Goal: Task Accomplishment & Management: Complete application form

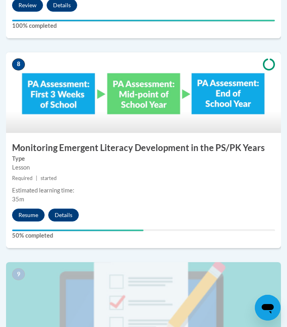
scroll to position [1716, 0]
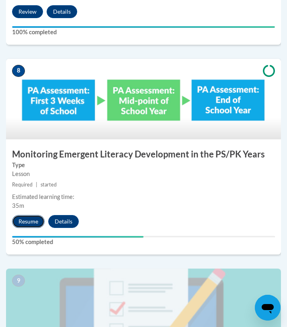
click at [31, 216] on button "Resume" at bounding box center [28, 221] width 33 height 13
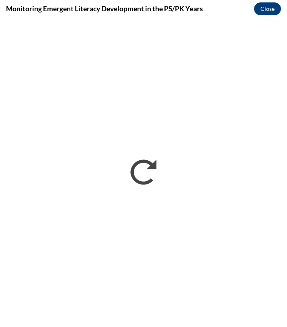
scroll to position [0, 0]
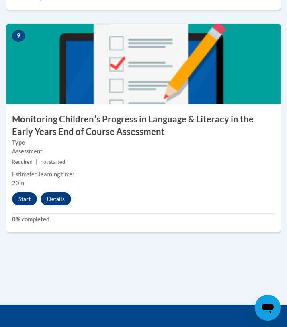
scroll to position [1960, 0]
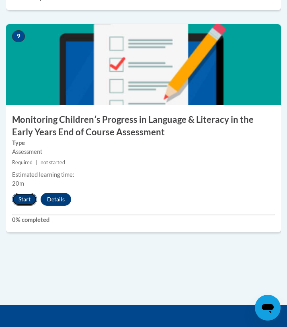
click at [14, 195] on button "Start" at bounding box center [24, 199] width 25 height 13
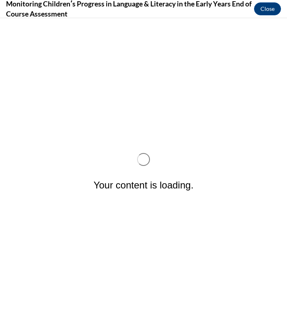
scroll to position [0, 0]
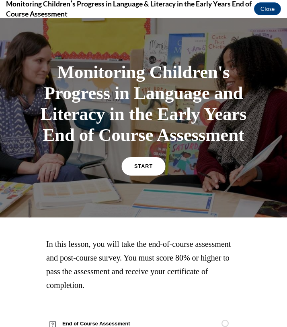
click at [142, 164] on span "START" at bounding box center [143, 166] width 19 height 6
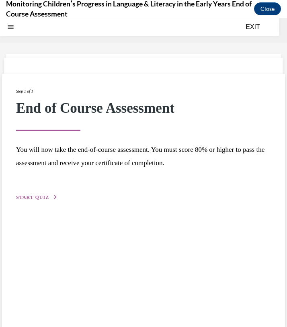
scroll to position [25, 0]
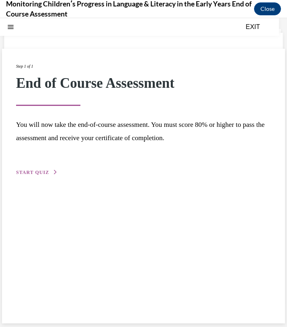
click at [26, 167] on div "Step 1 of 1 End of Course Assessment You will now take the end-of-course assess…" at bounding box center [143, 120] width 255 height 114
click at [27, 172] on span "START QUIZ" at bounding box center [32, 172] width 33 height 6
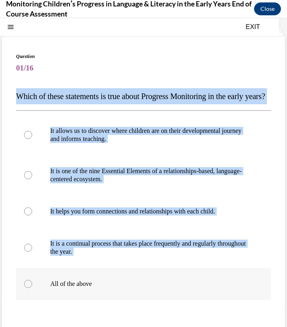
drag, startPoint x: 14, startPoint y: 93, endPoint x: 125, endPoint y: 293, distance: 227.9
click at [125, 293] on div "Question 01/16 Which of these statements is true about Progress Monitoring in t…" at bounding box center [143, 219] width 283 height 365
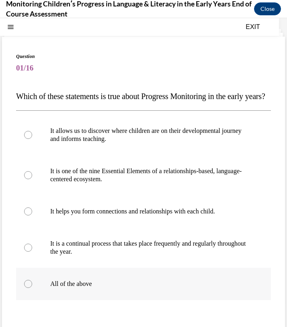
click at [82, 288] on p "All of the above" at bounding box center [150, 284] width 201 height 8
click at [32, 288] on input "All of the above" at bounding box center [28, 284] width 8 height 8
radio input "true"
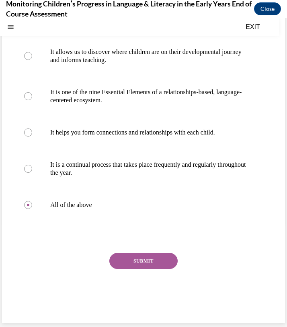
click at [146, 278] on div "SUBMIT" at bounding box center [143, 273] width 255 height 40
click at [146, 268] on button "SUBMIT" at bounding box center [143, 261] width 68 height 16
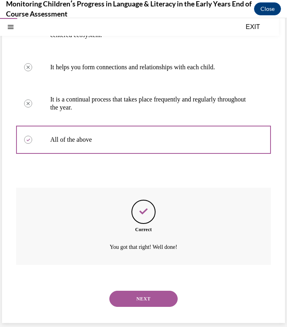
scroll to position [185, 0]
click at [131, 289] on div "NEXT" at bounding box center [143, 298] width 255 height 32
click at [128, 297] on button "NEXT" at bounding box center [143, 298] width 68 height 16
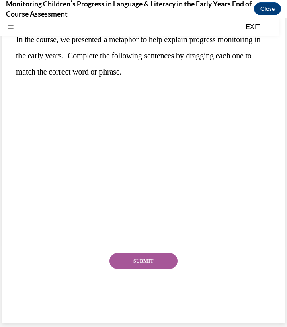
scroll to position [0, 0]
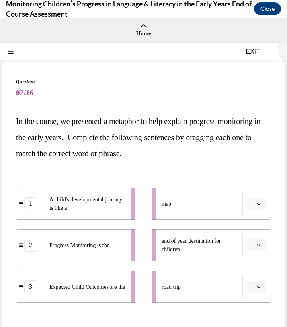
click at [166, 284] on span "road trip" at bounding box center [171, 287] width 19 height 6
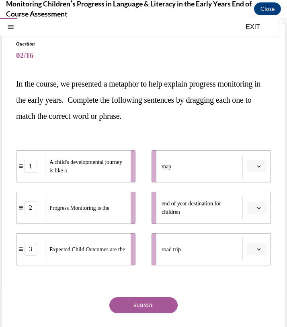
scroll to position [38, 0]
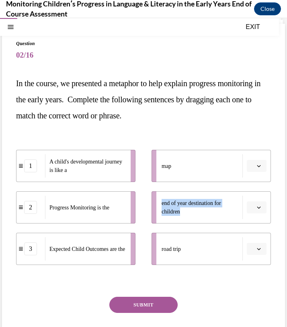
drag, startPoint x: 173, startPoint y: 240, endPoint x: 180, endPoint y: 180, distance: 60.3
click at [180, 179] on ul "map end of year destination for children road trip" at bounding box center [207, 207] width 127 height 115
click at [253, 247] on span "Please select an option" at bounding box center [253, 249] width 3 height 8
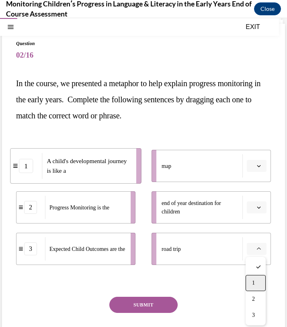
click at [253, 281] on span "1" at bounding box center [253, 283] width 3 height 6
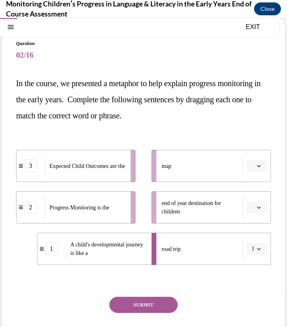
click at [255, 165] on button "button" at bounding box center [257, 166] width 20 height 12
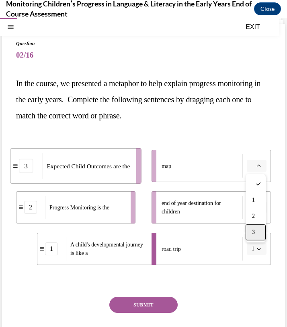
click at [254, 226] on div "3" at bounding box center [256, 232] width 20 height 16
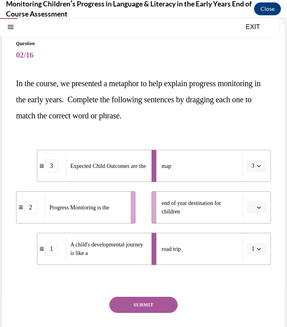
click at [260, 207] on icon "button" at bounding box center [259, 207] width 4 height 4
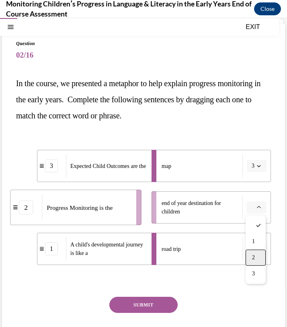
click at [251, 253] on div "2" at bounding box center [256, 257] width 20 height 16
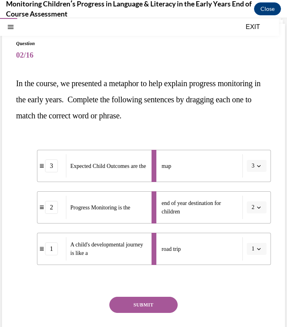
click at [161, 300] on button "SUBMIT" at bounding box center [143, 304] width 68 height 16
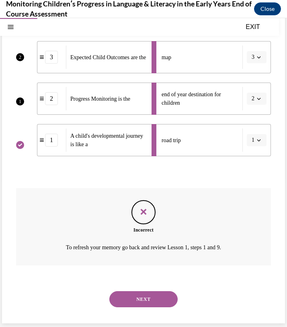
scroll to position [147, 0]
click at [157, 296] on button "NEXT" at bounding box center [143, 298] width 68 height 16
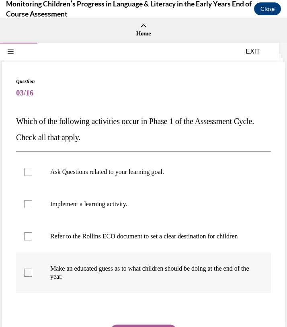
drag, startPoint x: 16, startPoint y: 119, endPoint x: 95, endPoint y: 281, distance: 180.2
click at [95, 281] on div "Question 03/16 Which of the following activities occur in Phase 1 of the Assess…" at bounding box center [143, 234] width 255 height 312
copy div "Which of the following activities occur in Phase 1 of the Assessment Cycle. Che…"
click at [168, 135] on p "Which of the following activities occur in Phase 1 of the Assessment Cycle. Che…" at bounding box center [143, 129] width 255 height 32
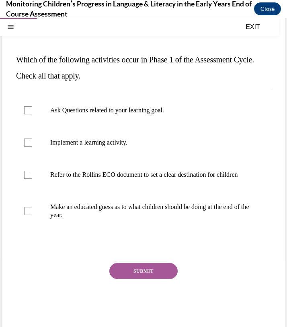
scroll to position [64, 0]
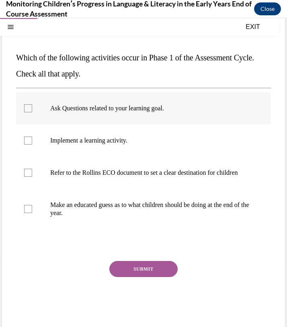
click at [138, 109] on p "Ask Questions related to your learning goal." at bounding box center [150, 108] width 201 height 8
click at [32, 109] on input "Ask Questions related to your learning goal." at bounding box center [28, 108] width 8 height 8
checkbox input "true"
click at [147, 172] on p "Refer to the Rollins ECO document to set a clear destination for children" at bounding box center [150, 173] width 201 height 8
click at [32, 172] on input "Refer to the Rollins ECO document to set a clear destination for children" at bounding box center [28, 173] width 8 height 8
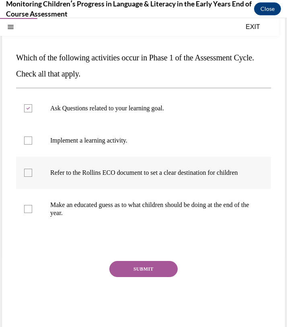
checkbox input "true"
click at [150, 277] on button "SUBMIT" at bounding box center [143, 269] width 68 height 16
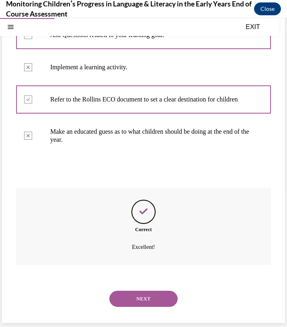
click at [141, 291] on button "NEXT" at bounding box center [143, 298] width 68 height 16
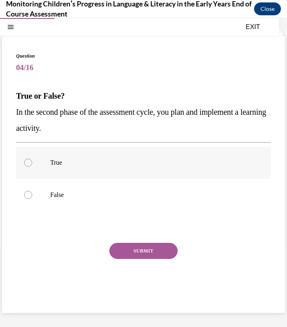
click at [36, 158] on label "True" at bounding box center [143, 162] width 255 height 32
click at [32, 158] on input "True" at bounding box center [28, 162] width 8 height 8
radio input "true"
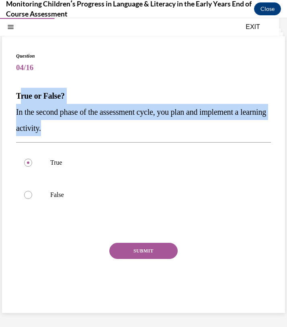
drag, startPoint x: 18, startPoint y: 96, endPoint x: 73, endPoint y: 132, distance: 65.1
click at [73, 132] on div "True or False? In the second phase of the assessment cycle, you plan and implem…" at bounding box center [143, 112] width 255 height 48
drag, startPoint x: 74, startPoint y: 132, endPoint x: 15, endPoint y: 96, distance: 69.3
click at [15, 96] on div "Question 04/16 True or False? In the second phase of the assessment cycle, you …" at bounding box center [143, 174] width 283 height 276
copy div "True or False? In the second phase of the assessment cycle, you plan and implem…"
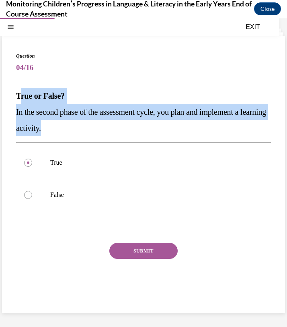
click at [127, 252] on button "SUBMIT" at bounding box center [143, 251] width 68 height 16
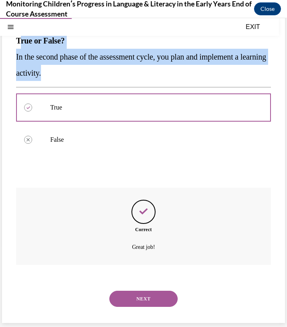
click at [121, 302] on button "NEXT" at bounding box center [143, 298] width 68 height 16
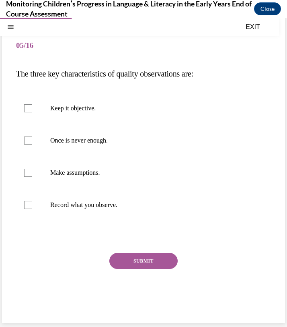
scroll to position [47, 0]
drag, startPoint x: 16, startPoint y: 71, endPoint x: 127, endPoint y: 205, distance: 174.2
click at [127, 205] on div "Question 05/16 The three key characteristics of quality observations are: Keep …" at bounding box center [143, 168] width 283 height 308
copy div "The three key characteristics of quality observations are: Keep it objective. O…"
click at [91, 112] on label "Keep it objective." at bounding box center [143, 108] width 255 height 32
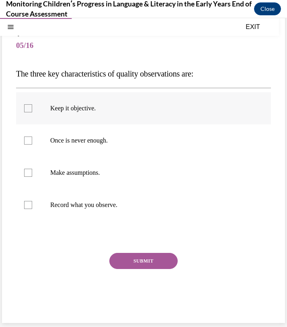
click at [32, 112] on input "Keep it objective." at bounding box center [28, 108] width 8 height 8
checkbox input "true"
click at [90, 142] on p "Once is never enough." at bounding box center [150, 140] width 201 height 8
click at [32, 142] on input "Once is never enough." at bounding box center [28, 140] width 8 height 8
checkbox input "true"
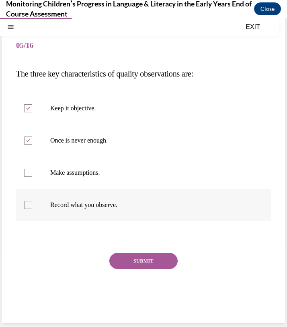
click at [90, 208] on p "Record what you observe." at bounding box center [150, 205] width 201 height 8
click at [32, 208] on input "Record what you observe." at bounding box center [28, 205] width 8 height 8
checkbox input "true"
click at [140, 265] on button "SUBMIT" at bounding box center [143, 261] width 68 height 16
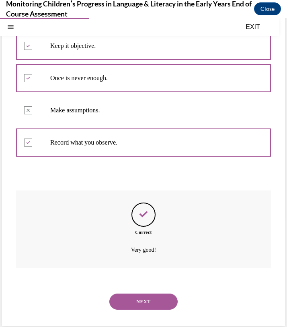
scroll to position [113, 0]
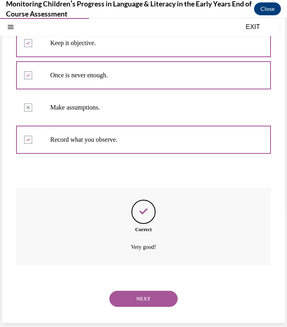
click at [135, 286] on div "NEXT" at bounding box center [143, 298] width 255 height 32
click at [135, 292] on button "NEXT" at bounding box center [143, 298] width 68 height 16
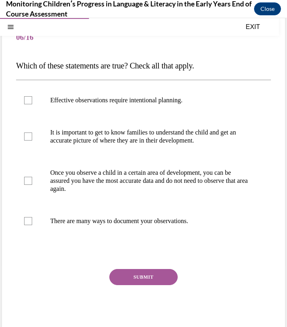
scroll to position [72, 0]
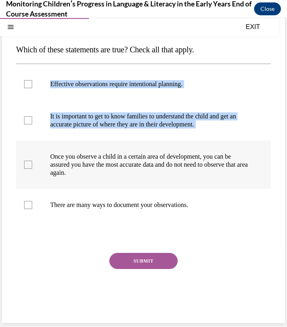
drag, startPoint x: 17, startPoint y: 65, endPoint x: 177, endPoint y: 146, distance: 179.5
click at [179, 147] on div "Question 06/16 Which of these statements are true? Check all that apply. Effect…" at bounding box center [143, 162] width 255 height 312
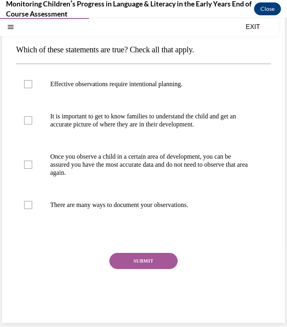
click at [19, 40] on div "Question 06/16 Which of these statements are true? Check all that apply. Effect…" at bounding box center [143, 162] width 255 height 312
drag, startPoint x: 18, startPoint y: 48, endPoint x: 205, endPoint y: 204, distance: 243.1
click at [205, 204] on div "Question 06/16 Which of these statements are true? Check all that apply. Effect…" at bounding box center [143, 162] width 255 height 312
copy div "Which of these statements are true? Check all that apply. Effective observation…"
click at [140, 84] on p "Effective observations require intentional planning." at bounding box center [150, 84] width 201 height 8
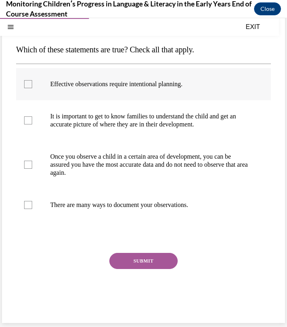
click at [32, 84] on input "Effective observations require intentional planning." at bounding box center [28, 84] width 8 height 8
checkbox input "true"
click at [124, 125] on p "It is important to get to know families to understand the child and get an accu…" at bounding box center [150, 120] width 201 height 16
click at [32, 124] on input "It is important to get to know families to understand the child and get an accu…" at bounding box center [28, 120] width 8 height 8
checkbox input "true"
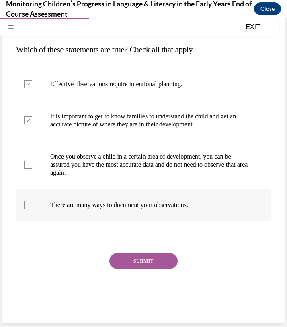
click at [132, 202] on p "There are many ways to document your observations." at bounding box center [150, 205] width 201 height 8
click at [32, 202] on input "There are many ways to document your observations." at bounding box center [28, 205] width 8 height 8
checkbox input "true"
click at [148, 261] on button "SUBMIT" at bounding box center [143, 261] width 68 height 16
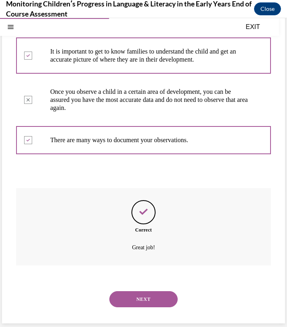
scroll to position [137, 0]
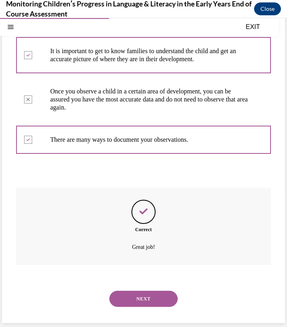
click at [137, 297] on button "NEXT" at bounding box center [143, 298] width 68 height 16
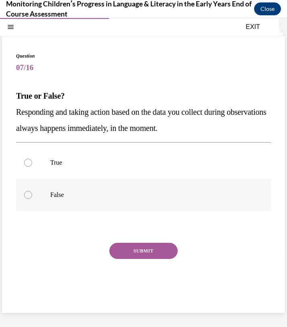
click at [96, 195] on p "False" at bounding box center [150, 195] width 201 height 8
click at [32, 195] on input "False" at bounding box center [28, 195] width 8 height 8
radio input "true"
click at [136, 249] on button "SUBMIT" at bounding box center [143, 251] width 68 height 16
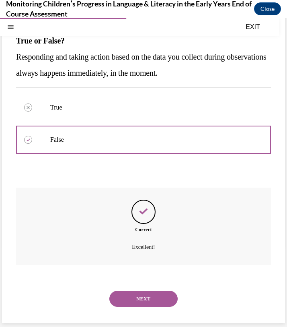
click at [123, 302] on button "NEXT" at bounding box center [143, 298] width 68 height 16
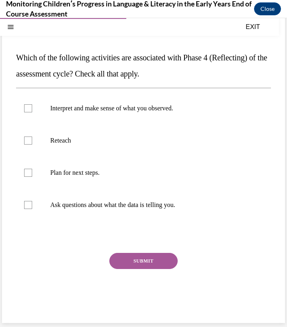
scroll to position [56, 0]
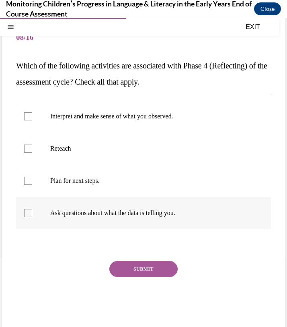
drag, startPoint x: 17, startPoint y: 64, endPoint x: 191, endPoint y: 218, distance: 232.5
click at [191, 218] on div "Question 08/16 Which of the following activities are associated with Phase 4 (R…" at bounding box center [143, 174] width 255 height 304
copy div "Which of the following activities are associated with Phase 4 (Reflecting) of t…"
click at [101, 119] on p "Interpret and make sense of what you observed." at bounding box center [150, 116] width 201 height 8
click at [32, 119] on input "Interpret and make sense of what you observed." at bounding box center [28, 116] width 8 height 8
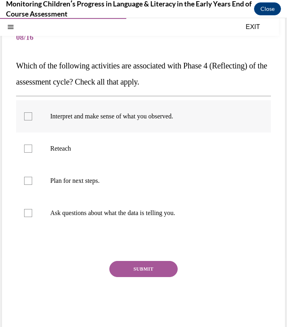
checkbox input "true"
click at [83, 212] on p "Ask questions about what the data is telling you." at bounding box center [150, 213] width 201 height 8
click at [32, 212] on input "Ask questions about what the data is telling you." at bounding box center [28, 213] width 8 height 8
checkbox input "true"
click at [132, 273] on button "SUBMIT" at bounding box center [143, 269] width 68 height 16
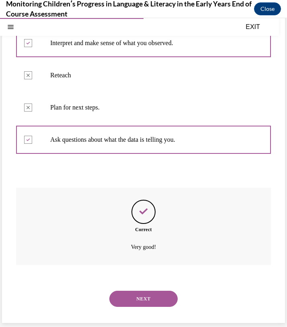
click at [138, 297] on button "NEXT" at bounding box center [143, 298] width 68 height 16
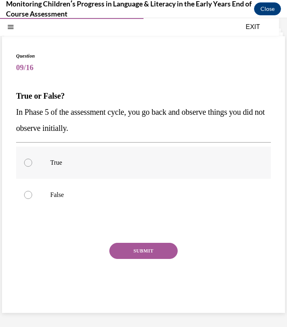
click at [49, 156] on label "True" at bounding box center [143, 162] width 255 height 32
click at [32, 158] on input "True" at bounding box center [28, 162] width 8 height 8
radio input "true"
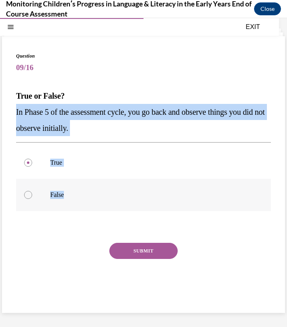
drag, startPoint x: 16, startPoint y: 111, endPoint x: 106, endPoint y: 206, distance: 130.9
click at [106, 206] on div "Question 09/16 True or False? In Phase 5 of the assessment cycle, you go back a…" at bounding box center [143, 180] width 255 height 256
copy div "In Phase 5 of the assessment cycle, you go back and observe things you did not …"
click at [58, 195] on p "False" at bounding box center [150, 195] width 201 height 8
click at [32, 195] on input "False" at bounding box center [28, 195] width 8 height 8
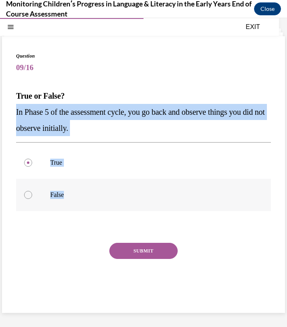
radio input "true"
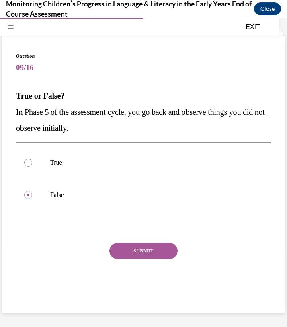
click at [150, 261] on div "SUBMIT" at bounding box center [143, 263] width 255 height 40
click at [150, 255] on button "SUBMIT" at bounding box center [143, 251] width 68 height 16
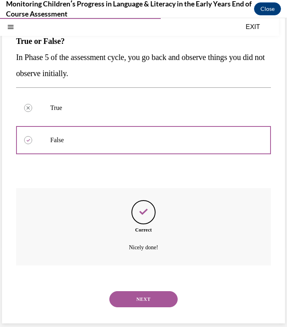
scroll to position [80, 0]
click at [132, 297] on button "NEXT" at bounding box center [143, 298] width 68 height 16
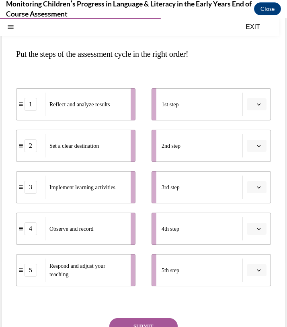
scroll to position [68, 0]
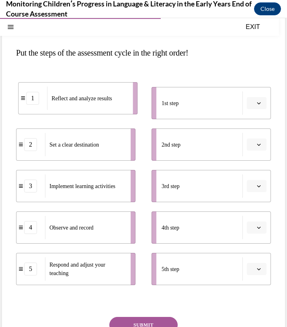
drag, startPoint x: 106, startPoint y: 113, endPoint x: 108, endPoint y: 108, distance: 5.2
click at [108, 108] on div "Reflect and analyze results" at bounding box center [87, 97] width 80 height 23
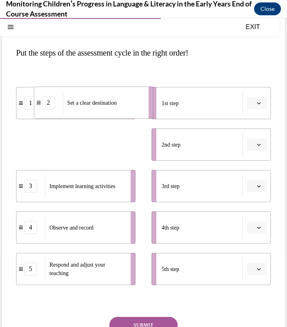
drag, startPoint x: 103, startPoint y: 153, endPoint x: 121, endPoint y: 111, distance: 45.4
click at [121, 111] on div "Set a clear destination" at bounding box center [103, 102] width 80 height 23
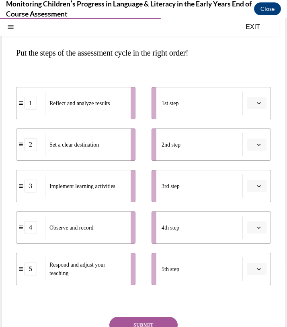
click at [253, 105] on span "Please select an option" at bounding box center [253, 103] width 3 height 8
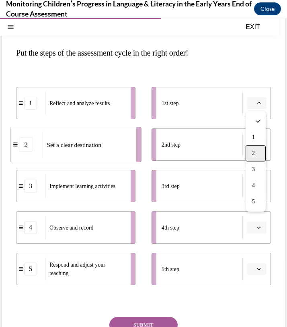
click at [251, 152] on div "2" at bounding box center [256, 153] width 20 height 16
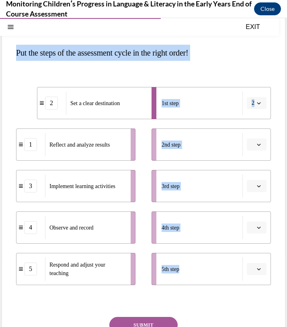
drag, startPoint x: 15, startPoint y: 53, endPoint x: 188, endPoint y: 273, distance: 279.3
click at [188, 273] on div "Question 10/16 Put the steps of the assessment cycle in the right order! 2 Set …" at bounding box center [143, 189] width 283 height 393
copy div "Put the steps of the assessment cycle in the right order! 2 Set a clear destina…"
click at [257, 145] on icon "button" at bounding box center [259, 144] width 4 height 4
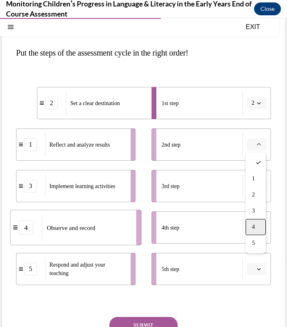
click at [257, 223] on div "4" at bounding box center [256, 227] width 20 height 16
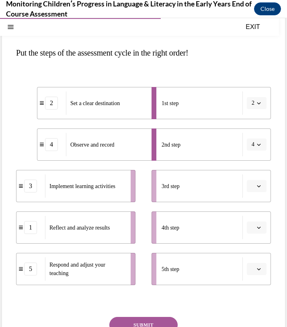
click at [257, 184] on icon "button" at bounding box center [259, 186] width 4 height 4
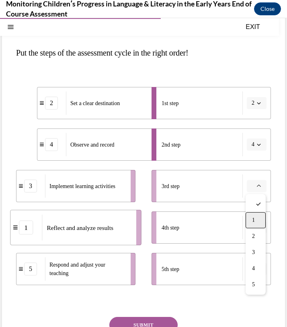
click at [253, 224] on div "1" at bounding box center [256, 220] width 20 height 16
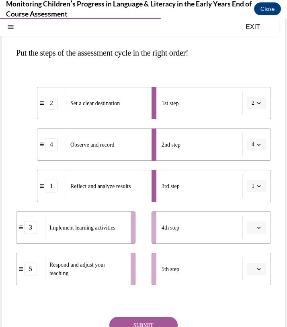
click at [253, 225] on span "Please select an option" at bounding box center [253, 227] width 3 height 8
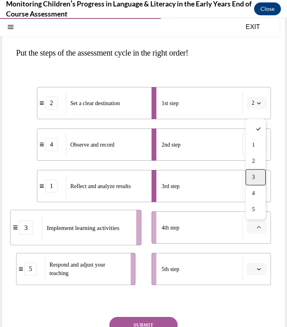
click at [260, 177] on div "3" at bounding box center [256, 177] width 20 height 16
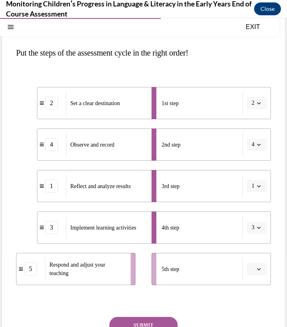
click at [257, 268] on icon "button" at bounding box center [259, 269] width 4 height 2
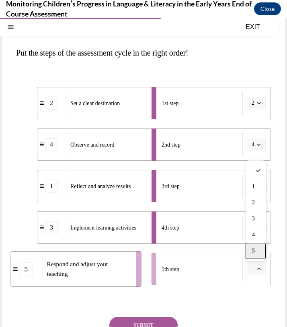
click at [257, 252] on div "5" at bounding box center [256, 251] width 20 height 16
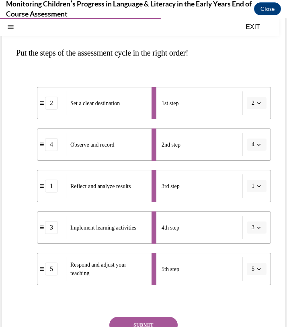
click at [162, 325] on button "SUBMIT" at bounding box center [143, 325] width 68 height 16
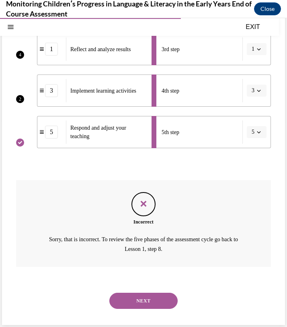
scroll to position [207, 0]
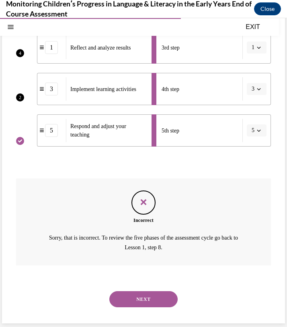
click at [141, 291] on button "NEXT" at bounding box center [143, 299] width 68 height 16
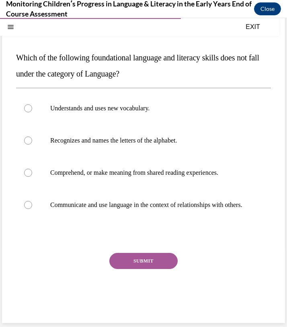
scroll to position [56, 0]
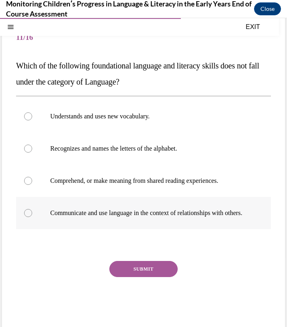
drag, startPoint x: 19, startPoint y: 64, endPoint x: 177, endPoint y: 220, distance: 221.8
click at [178, 220] on div "Question 11/16 Which of the following foundational language and literacy skills…" at bounding box center [143, 174] width 255 height 304
copy div "Which of the following foundational language and literacy skills does not fall …"
click at [85, 156] on label "Recognizes and names the letters of the alphabet." at bounding box center [143, 148] width 255 height 32
click at [32, 152] on input "Recognizes and names the letters of the alphabet." at bounding box center [28, 148] width 8 height 8
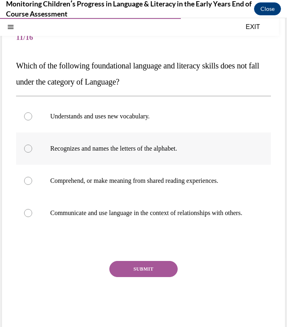
radio input "true"
click at [134, 273] on button "SUBMIT" at bounding box center [143, 269] width 68 height 16
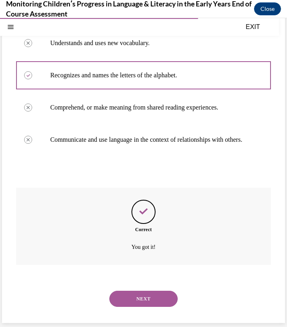
click at [146, 303] on button "NEXT" at bounding box center [143, 298] width 68 height 16
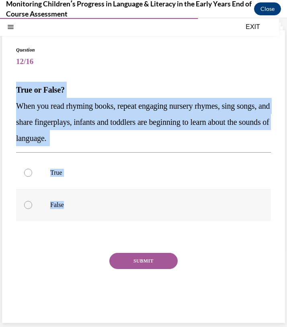
drag, startPoint x: 18, startPoint y: 90, endPoint x: 84, endPoint y: 204, distance: 131.9
click at [84, 204] on div "Question 12/16 True or False? When you read rhyming books, repeat engaging nurs…" at bounding box center [143, 182] width 255 height 272
copy div "True or False? When you read rhyming books, repeat engaging nursery rhymes, sin…"
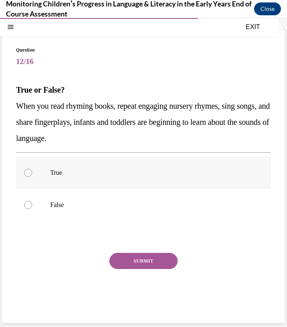
click at [53, 170] on p "True" at bounding box center [150, 173] width 201 height 8
click at [32, 170] on input "True" at bounding box center [28, 173] width 8 height 8
radio input "true"
click at [131, 262] on button "SUBMIT" at bounding box center [143, 261] width 68 height 16
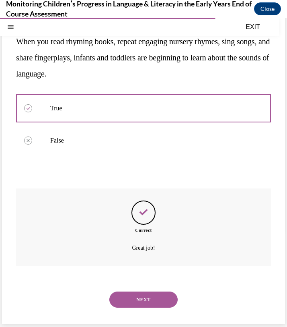
scroll to position [97, 0]
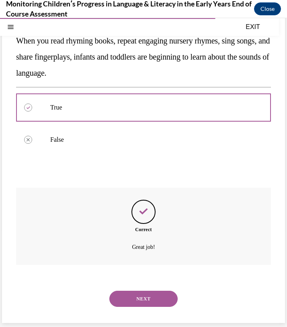
click at [137, 296] on button "NEXT" at bounding box center [143, 298] width 68 height 16
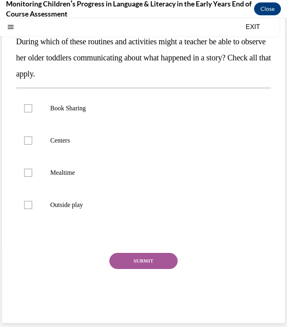
scroll to position [0, 0]
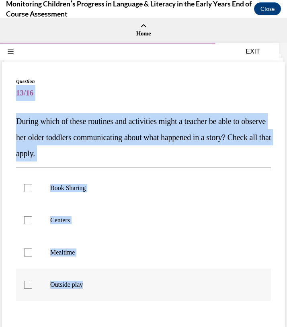
drag, startPoint x: 17, startPoint y: 93, endPoint x: 99, endPoint y: 284, distance: 208.1
click at [99, 284] on div "Question 13/16 During which of these routines and activities might a teacher be…" at bounding box center [143, 238] width 255 height 321
copy div "13/16 During which of these routines and activities might a teacher be able to …"
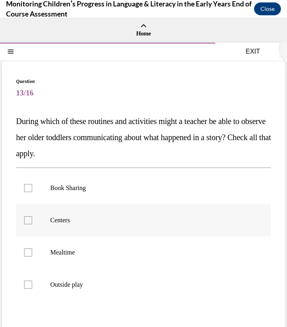
click at [60, 220] on p "Centers" at bounding box center [150, 220] width 201 height 8
click at [32, 220] on input "Centers" at bounding box center [28, 220] width 8 height 8
checkbox input "true"
click at [50, 191] on p "Book Sharing" at bounding box center [150, 188] width 201 height 8
click at [32, 191] on input "Book Sharing" at bounding box center [28, 188] width 8 height 8
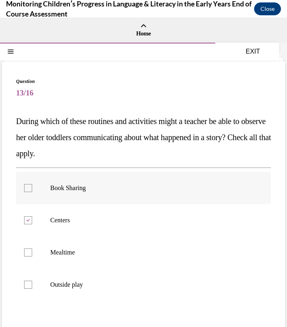
checkbox input "true"
click at [59, 258] on label "Mealtime" at bounding box center [143, 252] width 255 height 32
click at [32, 256] on input "Mealtime" at bounding box center [28, 252] width 8 height 8
checkbox input "true"
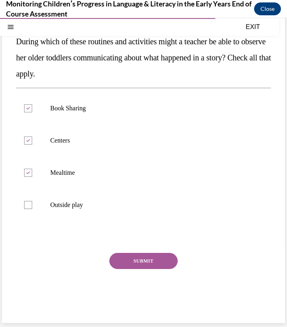
click at [140, 268] on button "SUBMIT" at bounding box center [143, 261] width 68 height 16
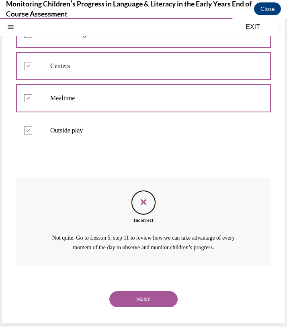
click at [135, 297] on button "NEXT" at bounding box center [143, 299] width 68 height 16
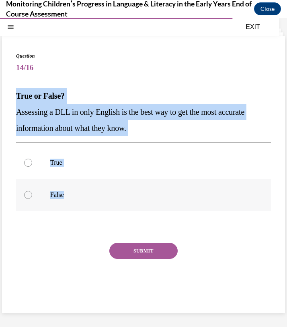
drag, startPoint x: 17, startPoint y: 94, endPoint x: 74, endPoint y: 195, distance: 116.0
click at [74, 195] on div "Question 14/16 True or False? Assessing a DLL in only English is the best way t…" at bounding box center [143, 180] width 255 height 256
click at [56, 191] on p "False" at bounding box center [150, 195] width 201 height 8
click at [32, 191] on input "False" at bounding box center [28, 195] width 8 height 8
radio input "true"
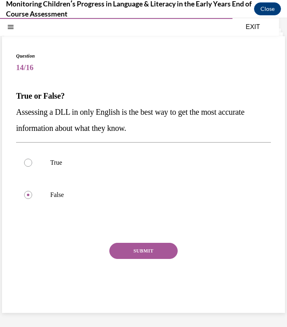
click at [132, 247] on button "SUBMIT" at bounding box center [143, 251] width 68 height 16
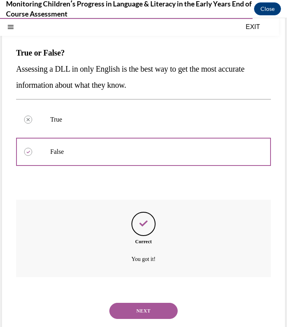
scroll to position [80, 0]
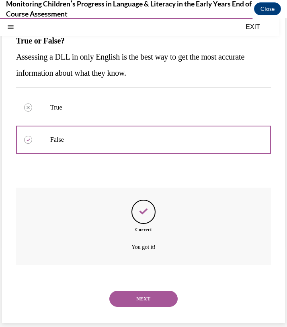
click at [147, 296] on button "NEXT" at bounding box center [143, 298] width 68 height 16
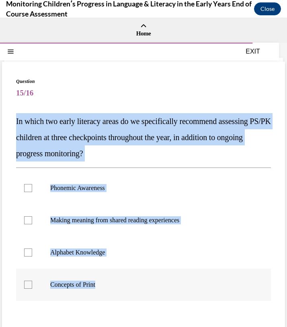
drag, startPoint x: 15, startPoint y: 118, endPoint x: 109, endPoint y: 284, distance: 190.2
click at [109, 284] on div "Question 15/16 In which two early literacy areas do we specifically recommend a…" at bounding box center [143, 232] width 283 height 341
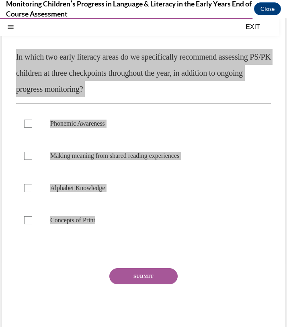
scroll to position [70, 0]
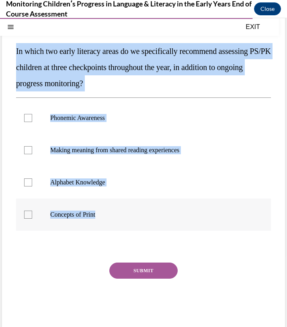
click at [80, 214] on p "Concepts of Print" at bounding box center [150, 214] width 201 height 8
click at [32, 214] on input "Concepts of Print" at bounding box center [28, 214] width 8 height 8
checkbox input "true"
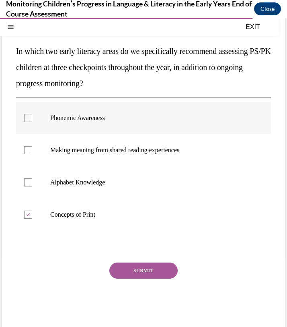
click at [77, 117] on p "Phonemic Awareness" at bounding box center [150, 118] width 201 height 8
click at [32, 117] on input "Phonemic Awareness" at bounding box center [28, 118] width 8 height 8
checkbox input "true"
click at [127, 267] on button "SUBMIT" at bounding box center [143, 270] width 68 height 16
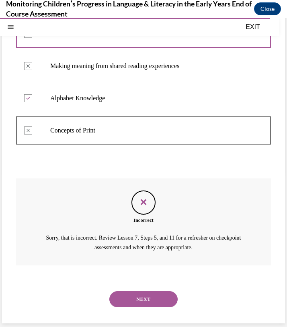
click at [130, 298] on button "NEXT" at bounding box center [143, 299] width 68 height 16
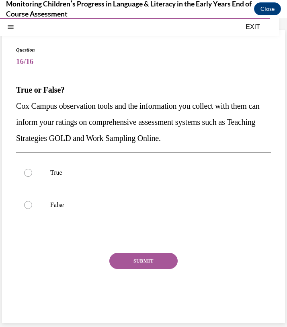
scroll to position [31, 0]
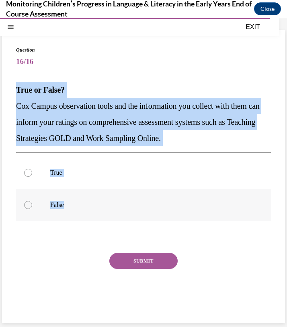
drag, startPoint x: 17, startPoint y: 89, endPoint x: 76, endPoint y: 209, distance: 133.1
click at [76, 209] on div "Question 16/16 True or False? Cox Campus observation tools and the information …" at bounding box center [143, 182] width 255 height 272
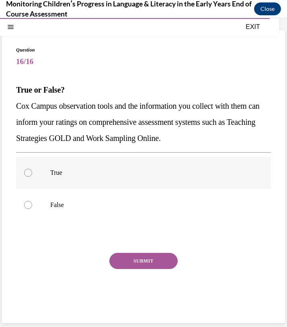
click at [53, 178] on label "True" at bounding box center [143, 172] width 255 height 32
click at [32, 177] on input "True" at bounding box center [28, 173] width 8 height 8
radio input "true"
click at [132, 252] on div "Question 16/16 True or False? Cox Campus observation tools and the information …" at bounding box center [143, 182] width 255 height 272
click at [132, 254] on button "SUBMIT" at bounding box center [143, 261] width 68 height 16
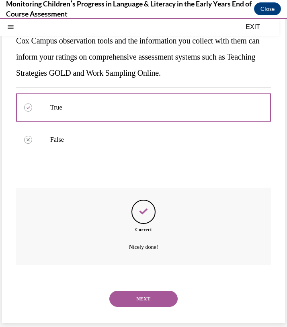
click at [152, 294] on button "NEXT" at bounding box center [143, 298] width 68 height 16
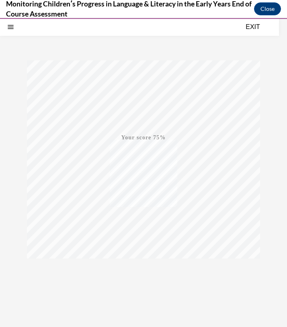
scroll to position [72, 0]
click at [142, 273] on icon "button" at bounding box center [144, 277] width 29 height 9
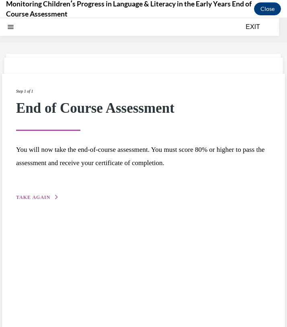
scroll to position [25, 0]
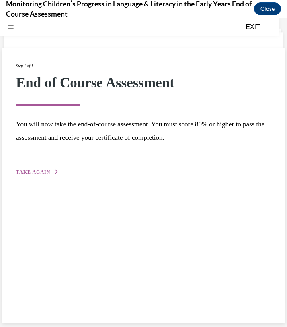
click at [25, 169] on span "TAKE AGAIN" at bounding box center [33, 172] width 34 height 6
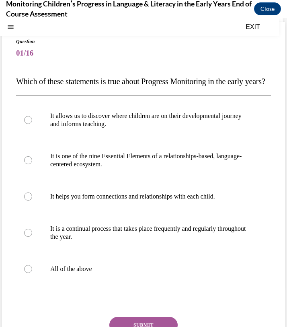
scroll to position [46, 0]
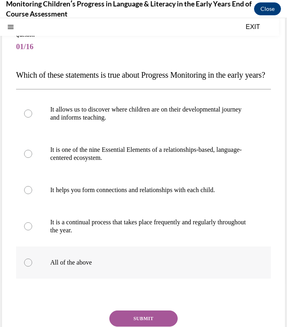
click at [69, 278] on label "All of the above" at bounding box center [143, 262] width 255 height 32
click at [32, 266] on input "All of the above" at bounding box center [28, 262] width 8 height 8
radio input "true"
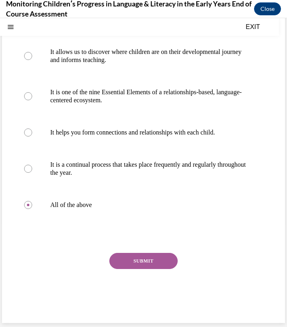
click at [152, 261] on button "SUBMIT" at bounding box center [143, 261] width 68 height 16
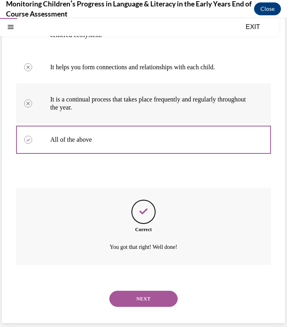
scroll to position [185, 0]
click at [130, 304] on button "NEXT" at bounding box center [143, 298] width 68 height 16
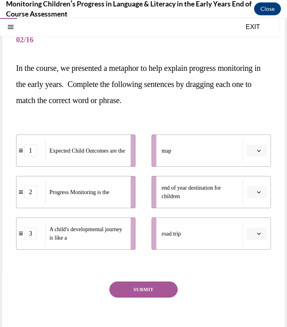
scroll to position [56, 0]
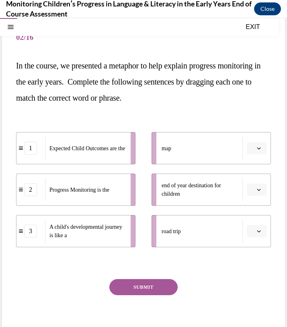
click at [256, 190] on span "button" at bounding box center [259, 190] width 6 height 6
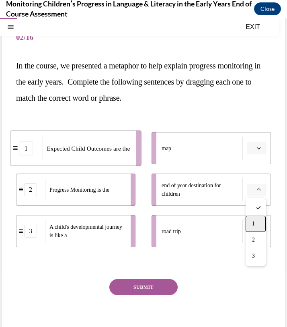
click at [256, 221] on div "1" at bounding box center [256, 224] width 20 height 16
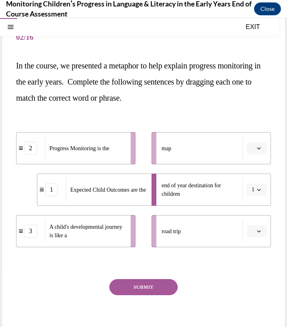
click at [258, 154] on li "map" at bounding box center [211, 148] width 119 height 32
click at [257, 152] on button "button" at bounding box center [257, 148] width 20 height 12
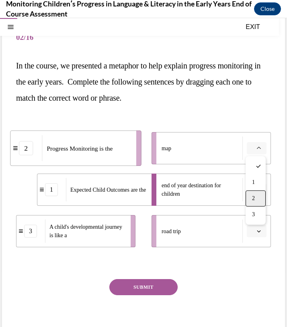
click at [255, 200] on div "2" at bounding box center [256, 198] width 20 height 16
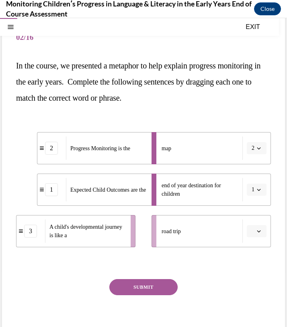
click at [260, 232] on icon "button" at bounding box center [259, 231] width 4 height 4
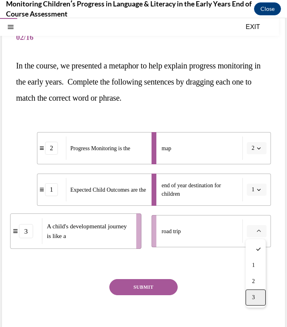
click at [251, 293] on div "3" at bounding box center [256, 297] width 20 height 16
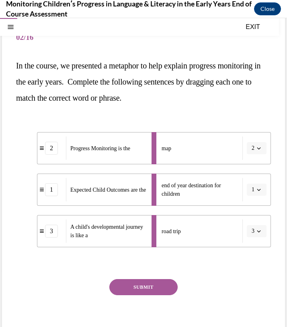
click at [136, 284] on button "SUBMIT" at bounding box center [143, 287] width 68 height 16
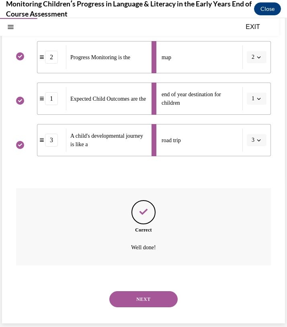
scroll to position [147, 0]
click at [144, 298] on button "NEXT" at bounding box center [143, 298] width 68 height 16
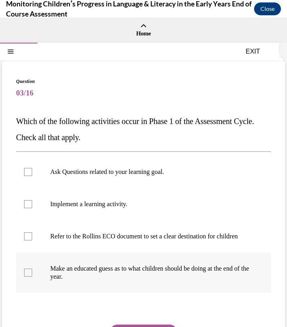
drag, startPoint x: 17, startPoint y: 119, endPoint x: 123, endPoint y: 288, distance: 199.5
click at [123, 288] on div "Question 03/16 Which of the following activities occur in Phase 1 of the Assess…" at bounding box center [143, 234] width 255 height 312
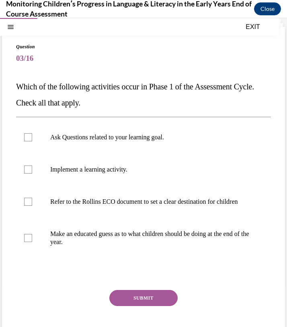
scroll to position [39, 0]
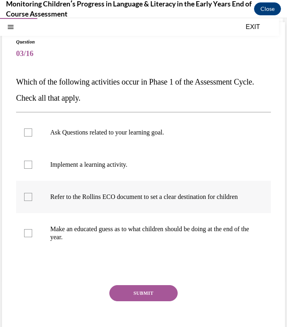
click at [69, 197] on p "Refer to the Rollins ECO document to set a clear destination for children" at bounding box center [150, 197] width 201 height 8
click at [32, 197] on input "Refer to the Rollins ECO document to set a clear destination for children" at bounding box center [28, 197] width 8 height 8
checkbox input "true"
click at [88, 134] on p "Ask Questions related to your learning goal." at bounding box center [150, 132] width 201 height 8
click at [32, 134] on input "Ask Questions related to your learning goal." at bounding box center [28, 132] width 8 height 8
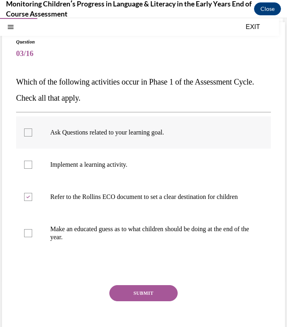
checkbox input "true"
click at [122, 297] on button "SUBMIT" at bounding box center [143, 293] width 68 height 16
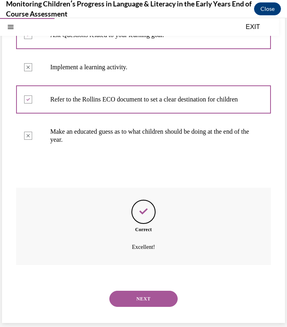
click at [131, 306] on button "NEXT" at bounding box center [143, 298] width 68 height 16
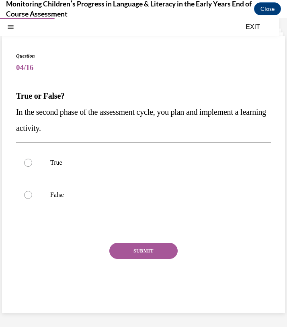
scroll to position [25, 0]
click at [79, 170] on label "True" at bounding box center [143, 162] width 255 height 32
click at [32, 167] on input "True" at bounding box center [28, 162] width 8 height 8
radio input "true"
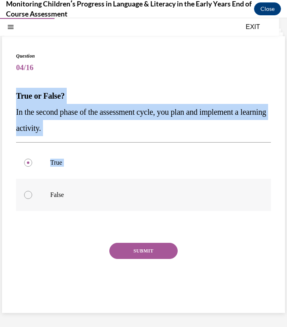
drag, startPoint x: 16, startPoint y: 95, endPoint x: 76, endPoint y: 189, distance: 111.9
click at [76, 189] on div "Question 04/16 True or False? In the second phase of the assessment cycle, you …" at bounding box center [143, 180] width 255 height 256
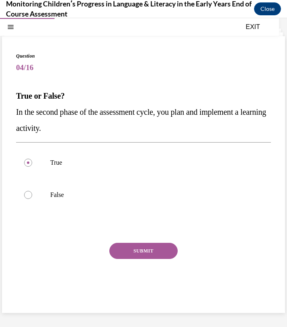
click at [39, 106] on p "In the second phase of the assessment cycle, you plan and implement a learning …" at bounding box center [143, 120] width 255 height 32
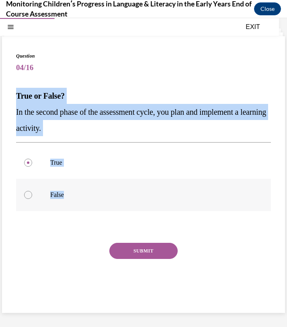
drag, startPoint x: 17, startPoint y: 93, endPoint x: 72, endPoint y: 198, distance: 118.7
click at [72, 198] on div "Question 04/16 True or False? In the second phase of the assessment cycle, you …" at bounding box center [143, 180] width 255 height 256
click at [160, 251] on button "SUBMIT" at bounding box center [143, 251] width 68 height 16
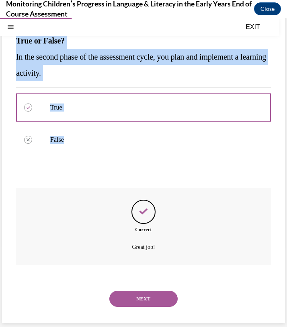
click at [134, 300] on button "NEXT" at bounding box center [143, 298] width 68 height 16
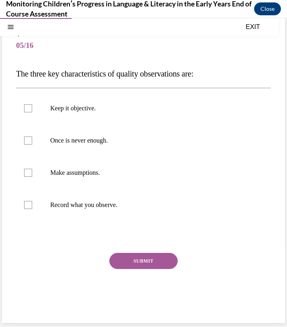
scroll to position [47, 0]
click at [72, 107] on p "Keep it objective." at bounding box center [150, 108] width 201 height 8
click at [32, 107] on input "Keep it objective." at bounding box center [28, 108] width 8 height 8
checkbox input "true"
click at [73, 134] on label "Once is never enough." at bounding box center [143, 140] width 255 height 32
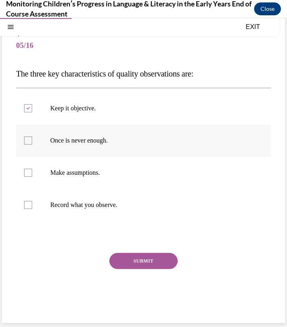
click at [32, 136] on input "Once is never enough." at bounding box center [28, 140] width 8 height 8
checkbox input "true"
click at [83, 202] on p "Record what you observe." at bounding box center [150, 205] width 201 height 8
click at [32, 202] on input "Record what you observe." at bounding box center [28, 205] width 8 height 8
checkbox input "true"
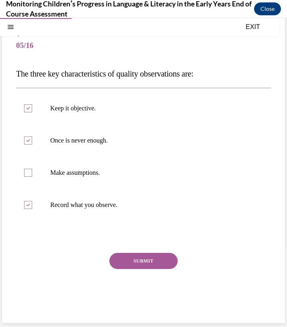
click at [111, 257] on button "SUBMIT" at bounding box center [143, 261] width 68 height 16
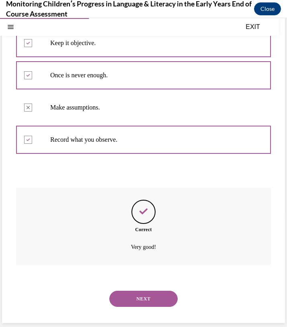
click at [131, 302] on button "NEXT" at bounding box center [143, 298] width 68 height 16
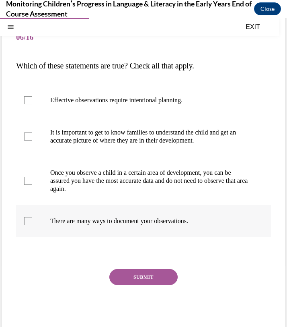
drag, startPoint x: 15, startPoint y: 66, endPoint x: 212, endPoint y: 218, distance: 248.6
click at [213, 218] on div "Question 06/16 Which of these statements are true? Check all that apply. Effect…" at bounding box center [143, 172] width 283 height 333
click at [117, 100] on p "Effective observations require intentional planning." at bounding box center [150, 100] width 201 height 8
click at [32, 100] on input "Effective observations require intentional planning." at bounding box center [28, 100] width 8 height 8
checkbox input "true"
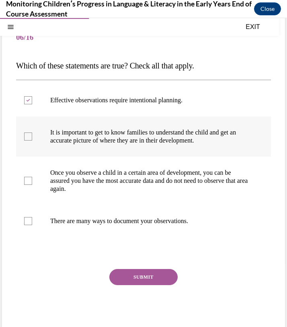
click at [110, 133] on p "It is important to get to know families to understand the child and get an accu…" at bounding box center [150, 136] width 201 height 16
click at [32, 133] on input "It is important to get to know families to understand the child and get an accu…" at bounding box center [28, 136] width 8 height 8
checkbox input "true"
click at [105, 225] on label "There are many ways to document your observations." at bounding box center [143, 221] width 255 height 32
click at [32, 225] on input "There are many ways to document your observations." at bounding box center [28, 221] width 8 height 8
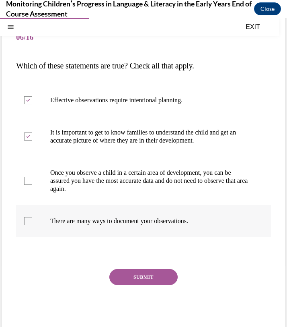
checkbox input "true"
click at [131, 284] on div "SUBMIT" at bounding box center [143, 289] width 255 height 40
click at [131, 273] on button "SUBMIT" at bounding box center [143, 277] width 68 height 16
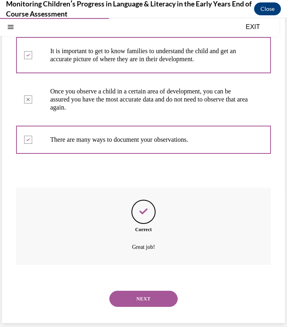
click at [136, 296] on button "NEXT" at bounding box center [143, 298] width 68 height 16
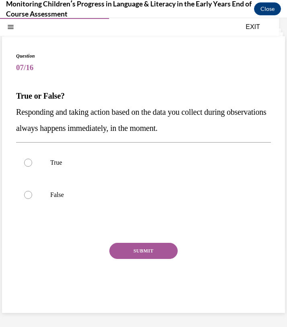
scroll to position [25, 0]
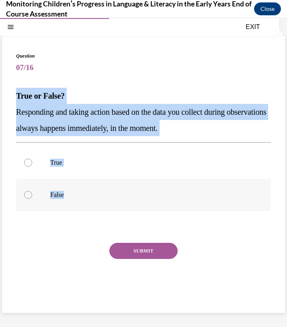
drag, startPoint x: 16, startPoint y: 96, endPoint x: 74, endPoint y: 197, distance: 116.2
click at [74, 197] on div "Question 07/16 True or False? Responding and taking action based on the data yo…" at bounding box center [143, 180] width 255 height 256
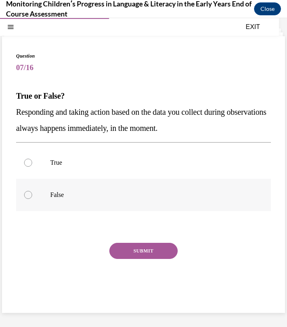
click at [65, 197] on p "False" at bounding box center [150, 195] width 201 height 8
click at [32, 197] on input "False" at bounding box center [28, 195] width 8 height 8
radio input "true"
click at [130, 259] on div "SUBMIT" at bounding box center [143, 263] width 255 height 40
click at [127, 251] on button "SUBMIT" at bounding box center [143, 251] width 68 height 16
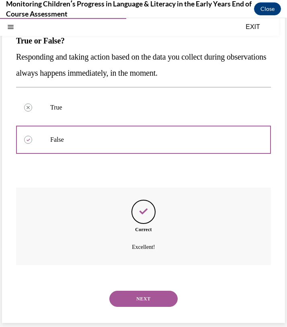
click at [128, 294] on button "NEXT" at bounding box center [143, 298] width 68 height 16
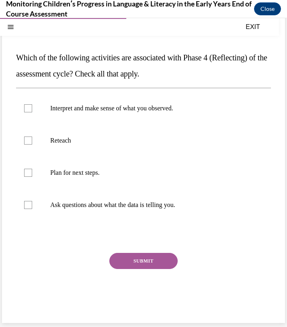
scroll to position [56, 0]
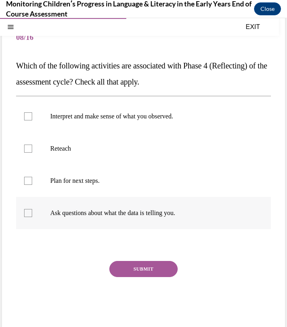
drag, startPoint x: 19, startPoint y: 66, endPoint x: 187, endPoint y: 224, distance: 231.1
click at [187, 224] on div "Question 08/16 Which of the following activities are associated with Phase 4 (R…" at bounding box center [143, 174] width 255 height 304
click at [91, 117] on p "Interpret and make sense of what you observed." at bounding box center [150, 116] width 201 height 8
click at [32, 117] on input "Interpret and make sense of what you observed." at bounding box center [28, 116] width 8 height 8
checkbox input "true"
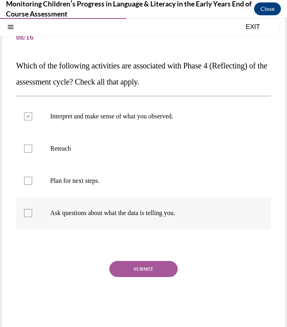
click at [78, 212] on p "Ask questions about what the data is telling you." at bounding box center [150, 213] width 201 height 8
click at [32, 212] on input "Ask questions about what the data is telling you." at bounding box center [28, 213] width 8 height 8
checkbox input "true"
click at [150, 264] on button "SUBMIT" at bounding box center [143, 269] width 68 height 16
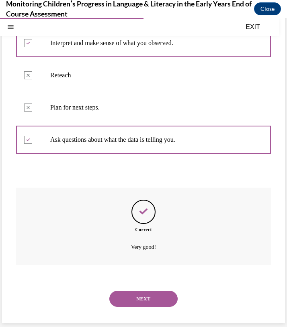
click at [146, 302] on button "NEXT" at bounding box center [143, 298] width 68 height 16
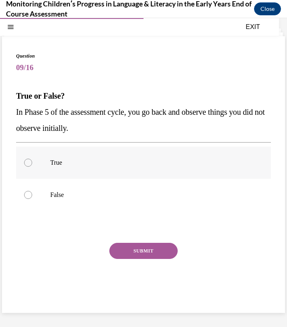
click at [31, 161] on div at bounding box center [28, 162] width 8 height 8
click at [31, 161] on input "True" at bounding box center [28, 162] width 8 height 8
radio input "true"
click at [127, 248] on button "SUBMIT" at bounding box center [143, 251] width 68 height 16
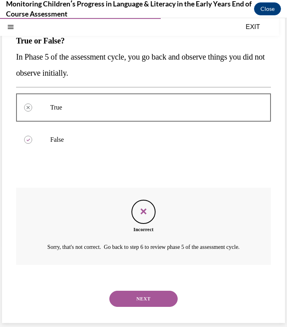
scroll to position [90, 0]
click at [131, 297] on button "NEXT" at bounding box center [143, 298] width 68 height 16
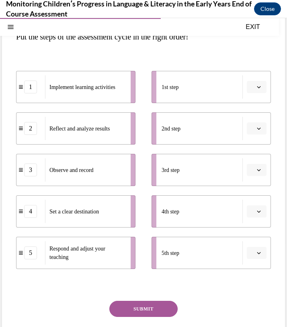
scroll to position [87, 0]
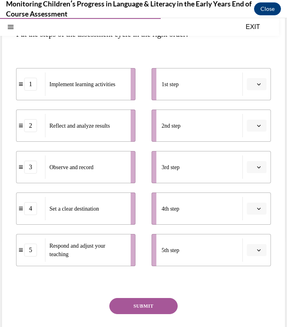
click at [256, 84] on span "button" at bounding box center [259, 84] width 6 height 6
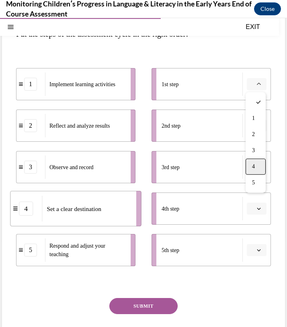
click at [258, 169] on div "4" at bounding box center [256, 166] width 20 height 16
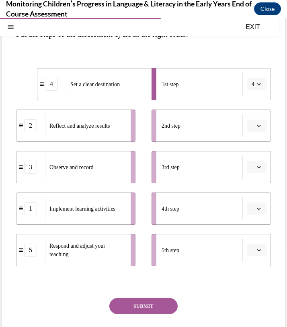
click at [257, 121] on button "button" at bounding box center [257, 125] width 20 height 12
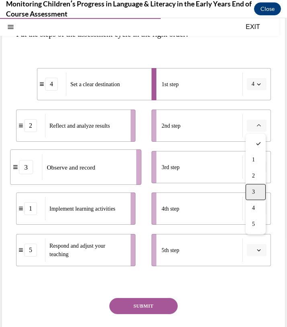
click at [250, 191] on div "3" at bounding box center [256, 192] width 20 height 16
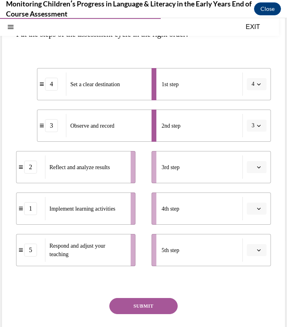
click at [255, 167] on button "button" at bounding box center [257, 167] width 20 height 12
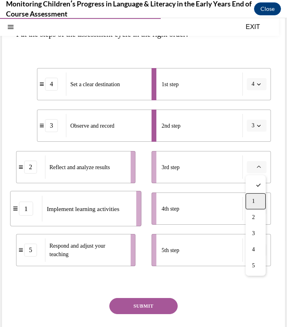
click at [253, 197] on div "1" at bounding box center [256, 201] width 20 height 16
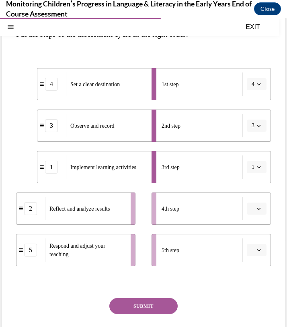
click at [256, 206] on span "button" at bounding box center [259, 209] width 6 height 6
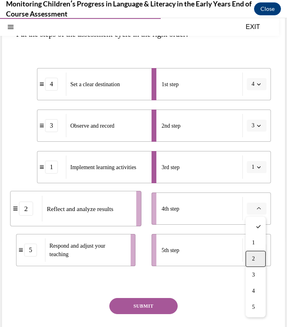
click at [254, 255] on span "2" at bounding box center [253, 258] width 3 height 6
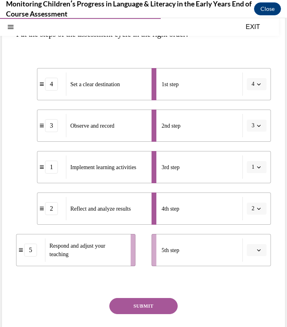
click at [256, 251] on span "button" at bounding box center [259, 250] width 6 height 6
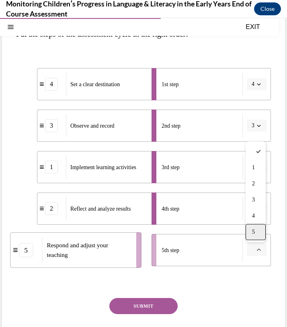
click at [255, 234] on span "5" at bounding box center [253, 231] width 3 height 6
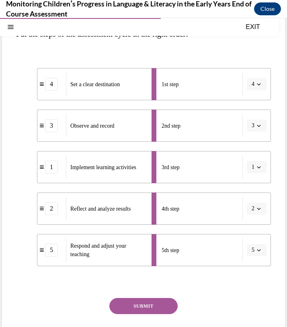
click at [137, 296] on div "Question 10/16 Put the steps of the assessment cycle in the right order! 4 Set …" at bounding box center [143, 176] width 255 height 373
click at [136, 304] on button "SUBMIT" at bounding box center [143, 306] width 68 height 16
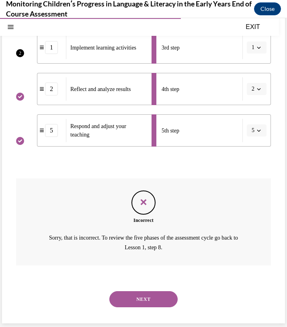
click at [139, 298] on button "NEXT" at bounding box center [143, 299] width 68 height 16
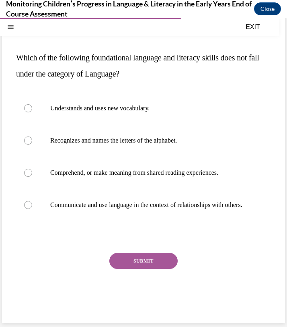
scroll to position [56, 0]
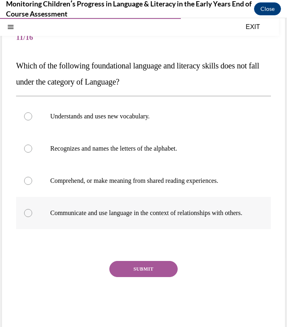
drag, startPoint x: 18, startPoint y: 64, endPoint x: 101, endPoint y: 224, distance: 179.7
click at [101, 224] on div "Question 11/16 Which of the following foundational language and literacy skills…" at bounding box center [143, 174] width 255 height 304
click at [97, 151] on p "Recognizes and names the letters of the alphabet." at bounding box center [150, 148] width 201 height 8
click at [32, 151] on input "Recognizes and names the letters of the alphabet." at bounding box center [28, 148] width 8 height 8
radio input "true"
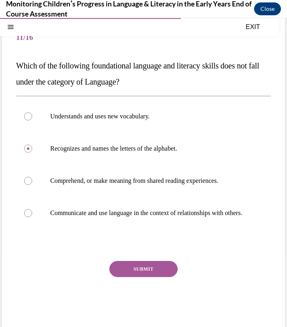
click at [134, 277] on button "SUBMIT" at bounding box center [143, 269] width 68 height 16
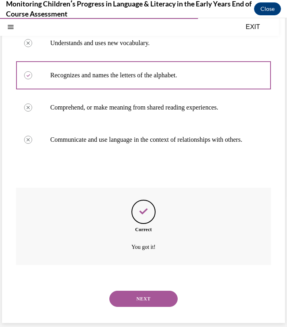
click at [136, 294] on button "NEXT" at bounding box center [143, 298] width 68 height 16
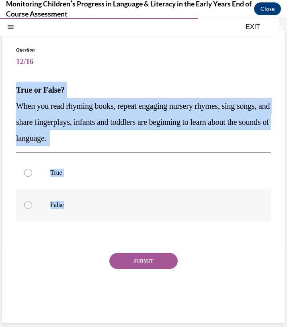
drag, startPoint x: 18, startPoint y: 89, endPoint x: 73, endPoint y: 204, distance: 127.5
click at [73, 204] on div "Question 12/16 True or False? When you read rhyming books, repeat engaging nurs…" at bounding box center [143, 182] width 255 height 272
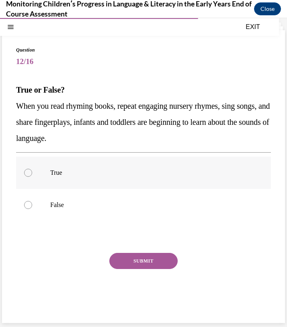
click at [54, 174] on p "True" at bounding box center [150, 173] width 201 height 8
click at [32, 174] on input "True" at bounding box center [28, 173] width 8 height 8
radio input "true"
click at [136, 257] on button "SUBMIT" at bounding box center [143, 261] width 68 height 16
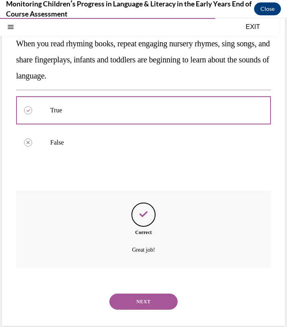
scroll to position [97, 0]
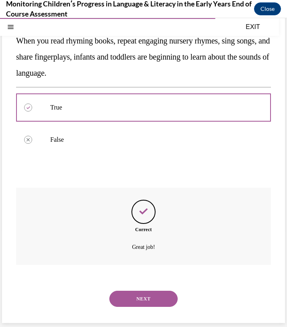
click at [142, 298] on button "NEXT" at bounding box center [143, 298] width 68 height 16
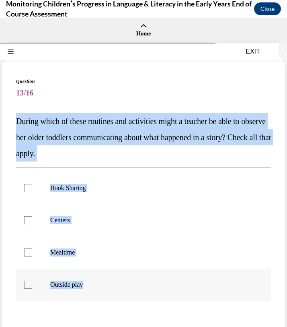
drag, startPoint x: 16, startPoint y: 121, endPoint x: 99, endPoint y: 292, distance: 189.8
click at [99, 292] on div "Question 13/16 During which of these routines and activities might a teacher be…" at bounding box center [143, 238] width 255 height 321
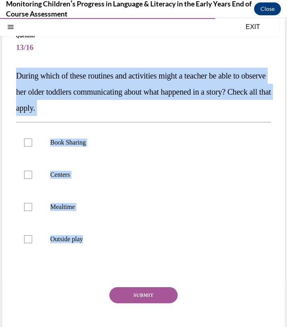
scroll to position [47, 0]
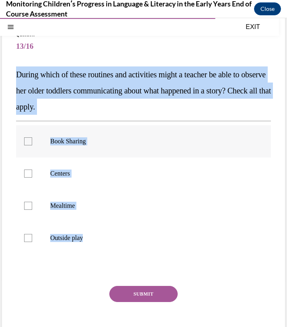
click at [59, 142] on p "Book Sharing" at bounding box center [150, 141] width 201 height 8
click at [32, 142] on input "Book Sharing" at bounding box center [28, 141] width 8 height 8
checkbox input "true"
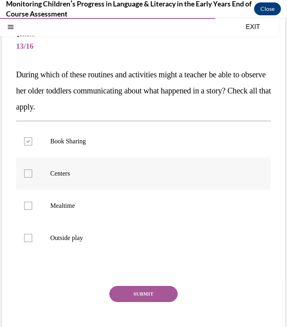
click at [56, 173] on p "Centers" at bounding box center [150, 173] width 201 height 8
click at [32, 173] on input "Centers" at bounding box center [28, 173] width 8 height 8
checkbox input "true"
click at [60, 204] on p "Mealtime" at bounding box center [150, 205] width 201 height 8
click at [32, 204] on input "Mealtime" at bounding box center [28, 205] width 8 height 8
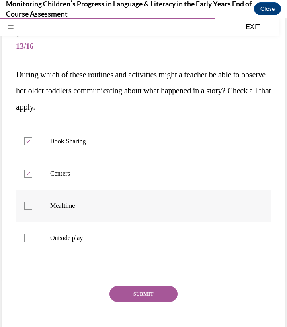
checkbox input "true"
click at [59, 234] on p "Outside play" at bounding box center [150, 238] width 201 height 8
click at [32, 234] on input "Outside play" at bounding box center [28, 238] width 8 height 8
checkbox input "true"
click at [119, 293] on button "SUBMIT" at bounding box center [143, 294] width 68 height 16
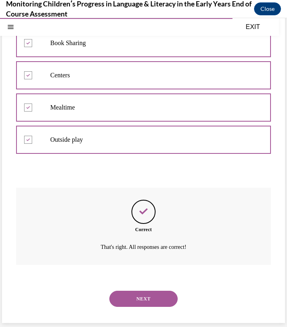
click at [143, 295] on button "NEXT" at bounding box center [143, 298] width 68 height 16
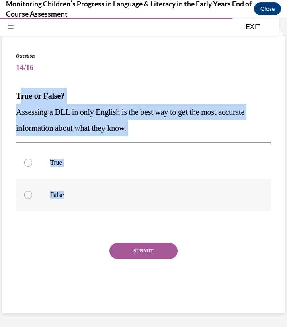
drag, startPoint x: 19, startPoint y: 95, endPoint x: 74, endPoint y: 194, distance: 113.8
click at [74, 194] on div "Question 14/16 True or False? Assessing a DLL in only English is the best way t…" at bounding box center [143, 180] width 255 height 256
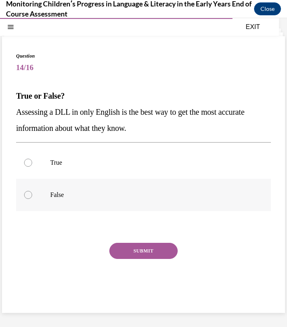
click at [65, 204] on label "False" at bounding box center [143, 195] width 255 height 32
click at [32, 199] on input "False" at bounding box center [28, 195] width 8 height 8
radio input "true"
click at [129, 254] on button "SUBMIT" at bounding box center [143, 251] width 68 height 16
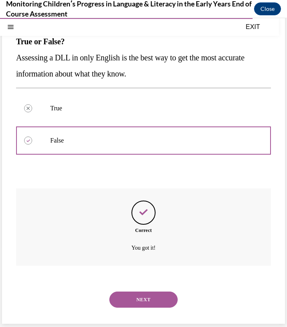
scroll to position [80, 0]
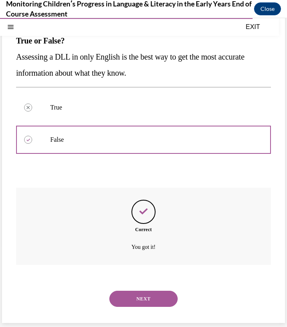
click at [135, 299] on button "NEXT" at bounding box center [143, 298] width 68 height 16
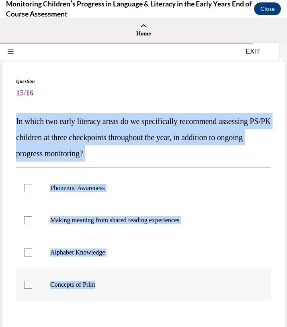
drag, startPoint x: 16, startPoint y: 121, endPoint x: 126, endPoint y: 296, distance: 207.2
click at [126, 296] on div "Question 15/16 In which two early literacy areas do we specifically recommend a…" at bounding box center [143, 238] width 255 height 321
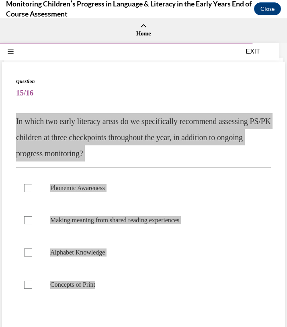
scroll to position [27, 0]
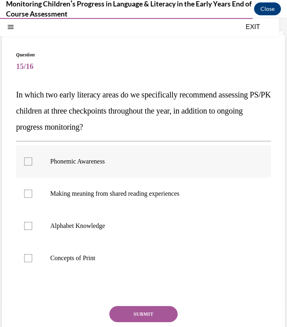
click at [103, 160] on p "Phonemic Awareness" at bounding box center [150, 161] width 201 height 8
click at [32, 160] on input "Phonemic Awareness" at bounding box center [28, 161] width 8 height 8
checkbox input "true"
click at [81, 223] on p "Alphabet Knowledge" at bounding box center [150, 226] width 201 height 8
click at [32, 223] on input "Alphabet Knowledge" at bounding box center [28, 226] width 8 height 8
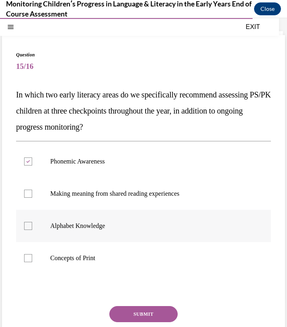
checkbox input "true"
click at [80, 260] on p "Concepts of Print" at bounding box center [150, 258] width 201 height 8
click at [32, 260] on input "Concepts of Print" at bounding box center [28, 258] width 8 height 8
checkbox input "true"
click at [120, 306] on button "SUBMIT" at bounding box center [143, 314] width 68 height 16
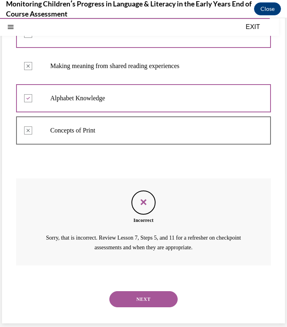
click at [144, 294] on button "NEXT" at bounding box center [143, 299] width 68 height 16
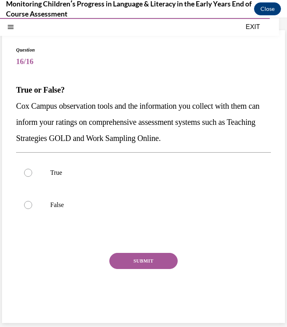
scroll to position [31, 0]
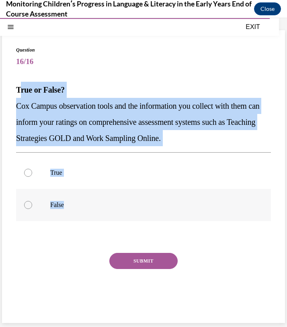
drag, startPoint x: 19, startPoint y: 91, endPoint x: 74, endPoint y: 203, distance: 125.2
click at [74, 203] on div "Question 16/16 True or False? Cox Campus observation tools and the information …" at bounding box center [143, 182] width 255 height 272
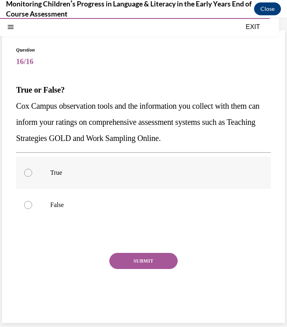
click at [73, 183] on label "True" at bounding box center [143, 172] width 255 height 32
click at [32, 177] on input "True" at bounding box center [28, 173] width 8 height 8
radio input "true"
click at [139, 259] on button "SUBMIT" at bounding box center [143, 261] width 68 height 16
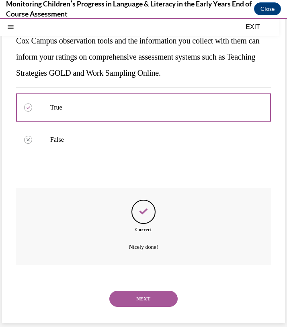
click at [145, 294] on button "NEXT" at bounding box center [143, 298] width 68 height 16
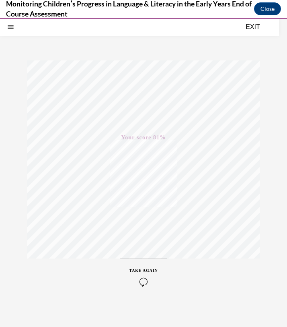
scroll to position [72, 0]
click at [249, 33] on div "EXIT" at bounding box center [139, 27] width 279 height 18
click at [250, 24] on button "EXIT" at bounding box center [253, 27] width 48 height 10
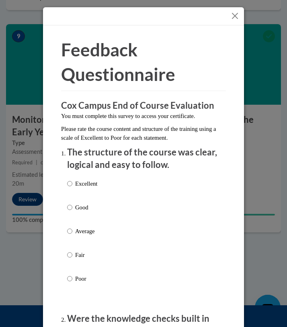
click at [86, 193] on label "Excellent" at bounding box center [82, 190] width 30 height 22
click at [72, 188] on input "Excellent" at bounding box center [69, 183] width 5 height 9
radio input "true"
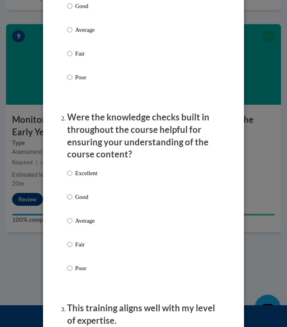
click at [86, 175] on p "Excellent" at bounding box center [86, 173] width 22 height 9
click at [72, 175] on input "Excellent" at bounding box center [69, 173] width 5 height 9
radio input "true"
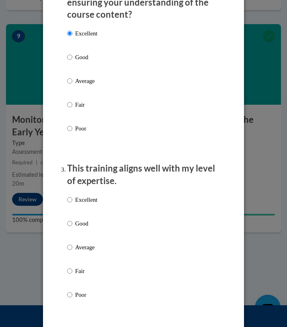
click at [85, 199] on p "Excellent" at bounding box center [86, 199] width 22 height 9
click at [72, 199] on input "Excellent" at bounding box center [69, 199] width 5 height 9
radio input "true"
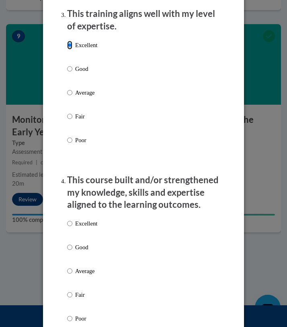
scroll to position [497, 0]
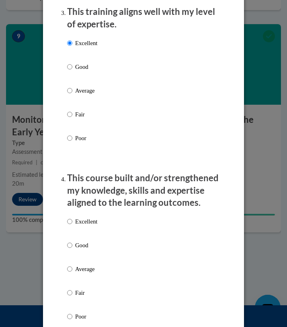
click at [84, 222] on p "Excellent" at bounding box center [86, 221] width 22 height 9
click at [72, 222] on input "Excellent" at bounding box center [69, 221] width 5 height 9
radio input "true"
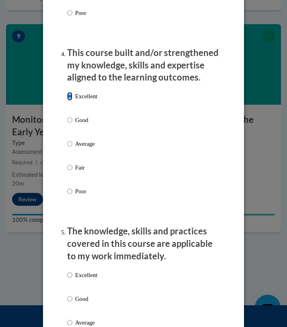
scroll to position [627, 0]
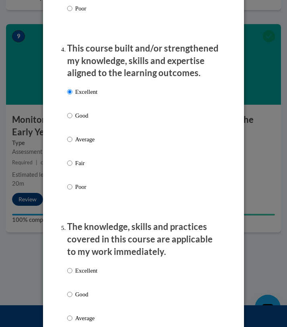
click at [86, 266] on p "Excellent" at bounding box center [86, 270] width 22 height 9
click at [72, 266] on input "Excellent" at bounding box center [69, 270] width 5 height 9
radio input "true"
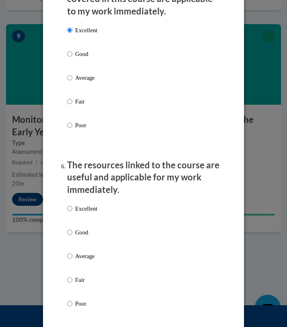
click at [88, 210] on p "Excellent" at bounding box center [86, 208] width 22 height 9
click at [72, 210] on input "Excellent" at bounding box center [69, 208] width 5 height 9
radio input "true"
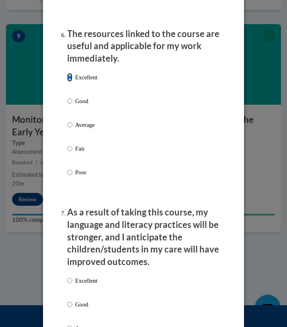
scroll to position [999, 0]
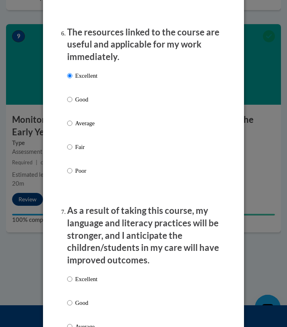
click at [89, 277] on p "Excellent" at bounding box center [86, 278] width 22 height 9
click at [72, 277] on input "Excellent" at bounding box center [69, 278] width 5 height 9
radio input "true"
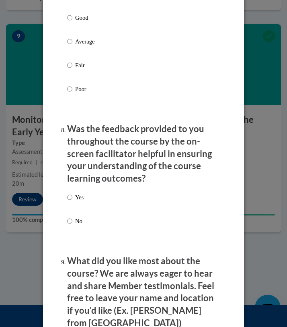
scroll to position [1295, 0]
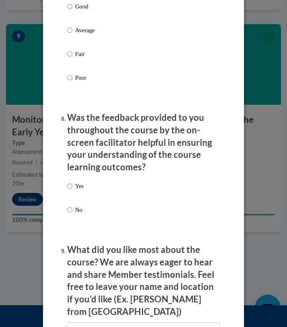
click at [77, 184] on p "Yes" at bounding box center [79, 185] width 8 height 9
click at [72, 184] on input "Yes" at bounding box center [69, 185] width 5 height 9
radio input "true"
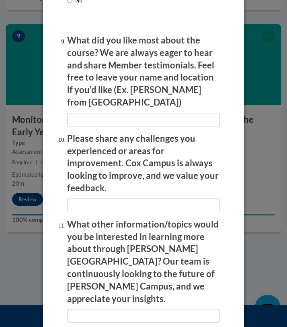
scroll to position [1582, 0]
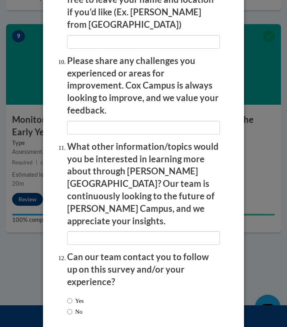
click at [76, 296] on label "Yes" at bounding box center [75, 300] width 16 height 9
click at [72, 296] on input "Yes" at bounding box center [69, 300] width 5 height 9
radio input "true"
click at [70, 307] on input "No" at bounding box center [69, 311] width 5 height 9
radio input "true"
